Goal: Find specific page/section: Find specific page/section

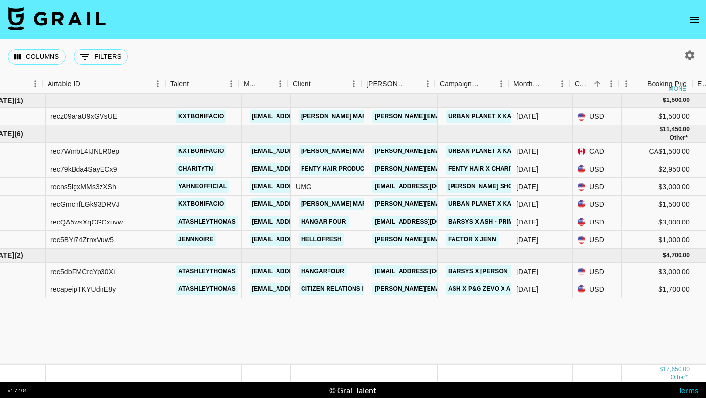
scroll to position [0, 38]
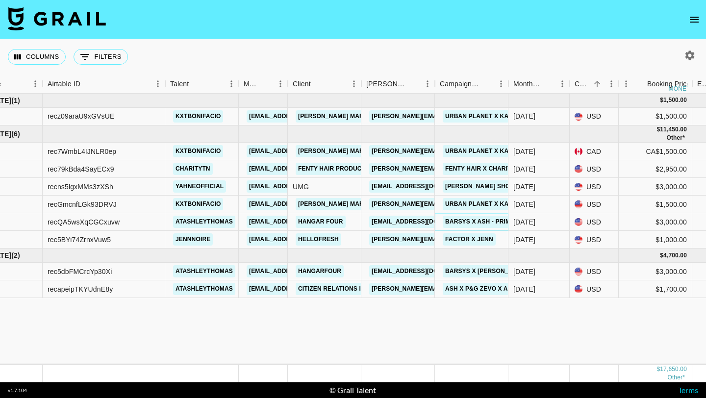
click at [487, 221] on link "Barsys x Ash - Prime Day" at bounding box center [487, 222] width 88 height 12
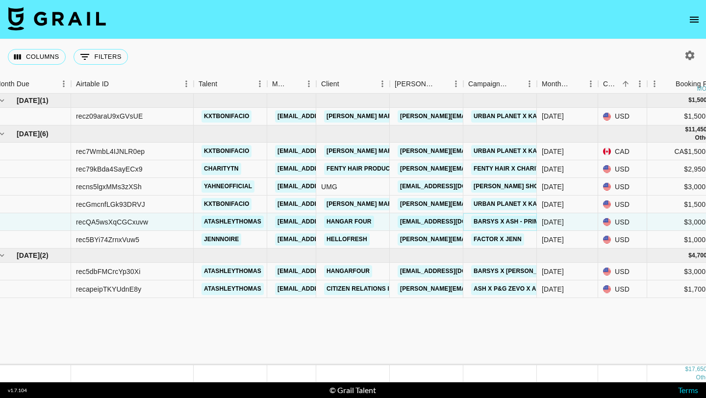
scroll to position [0, 0]
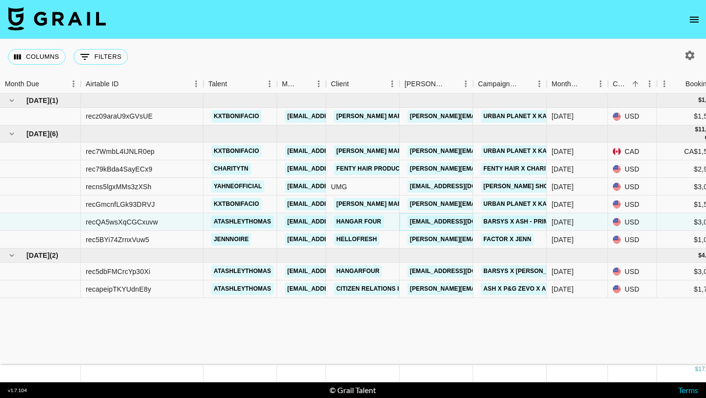
click at [448, 223] on link "[EMAIL_ADDRESS][DOMAIN_NAME]" at bounding box center [463, 222] width 110 height 12
click at [368, 221] on link "Hangar Four" at bounding box center [359, 222] width 50 height 12
click at [507, 222] on link "Barsys x Ash - Prime Day" at bounding box center [525, 222] width 88 height 12
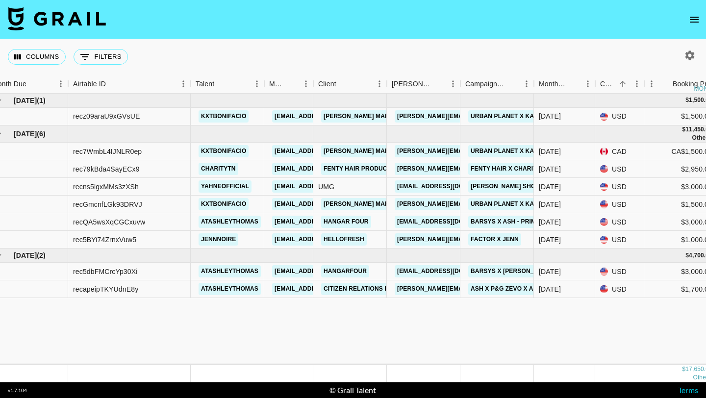
scroll to position [0, 19]
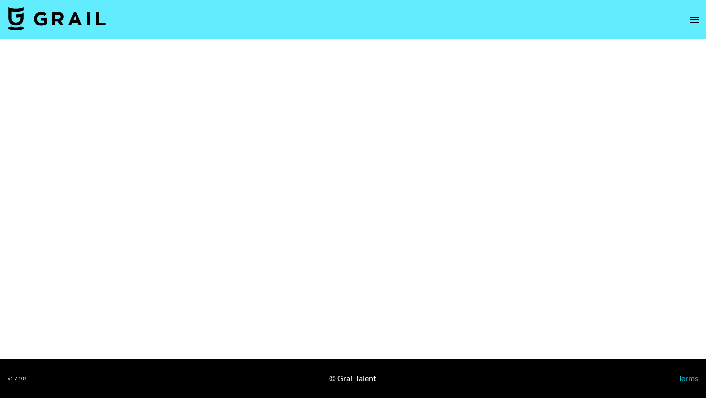
select select "Brand"
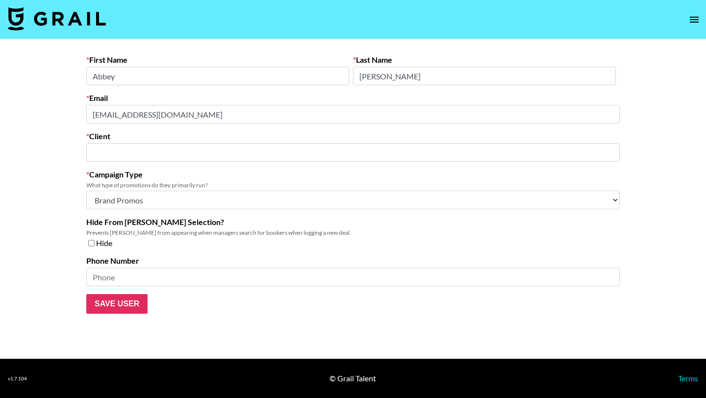
type input "Hangar Four"
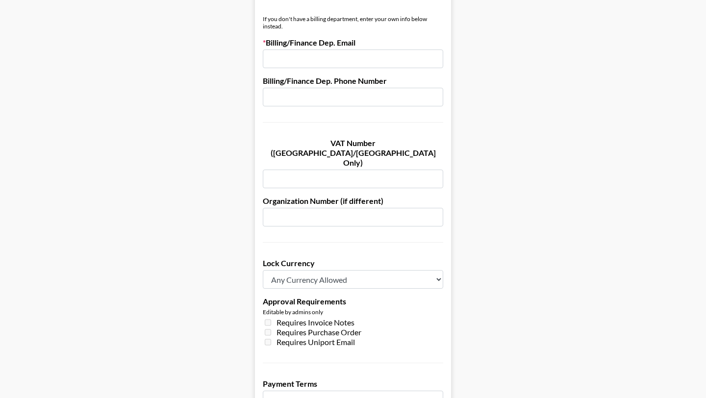
scroll to position [585, 0]
